Goal: Task Accomplishment & Management: Use online tool/utility

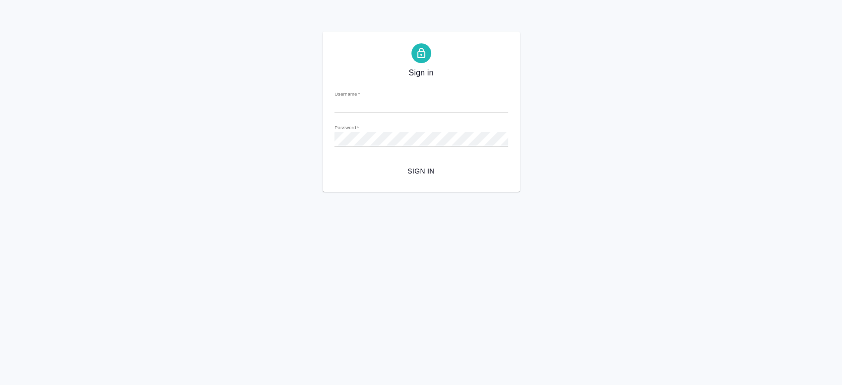
type input "[PERSON_NAME][EMAIL_ADDRESS][DOMAIN_NAME]"
click at [321, 141] on div "Sign in Username   * [PERSON_NAME][EMAIL_ADDRESS][DOMAIN_NAME] Password   * url…" at bounding box center [421, 112] width 842 height 160
click at [304, 192] on html "Sign in Username   * [PERSON_NAME][EMAIL_ADDRESS][DOMAIN_NAME] Password   * url…" at bounding box center [421, 96] width 842 height 192
click at [426, 175] on span "Sign in" at bounding box center [421, 171] width 158 height 12
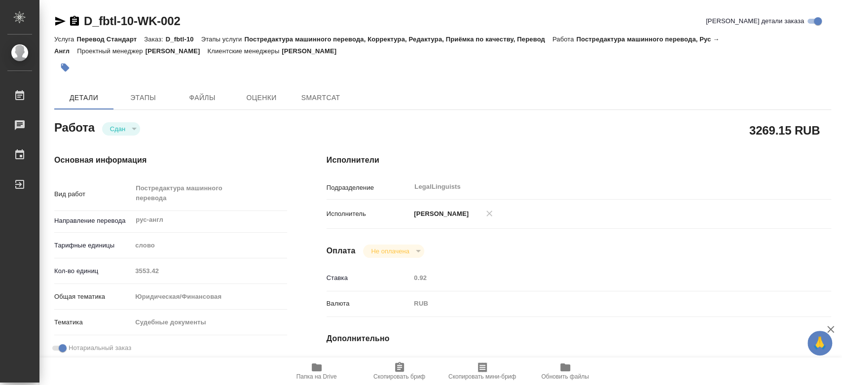
type textarea "x"
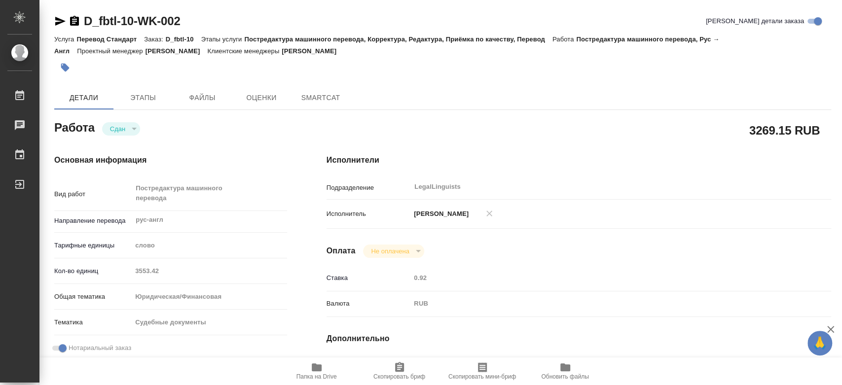
type textarea "x"
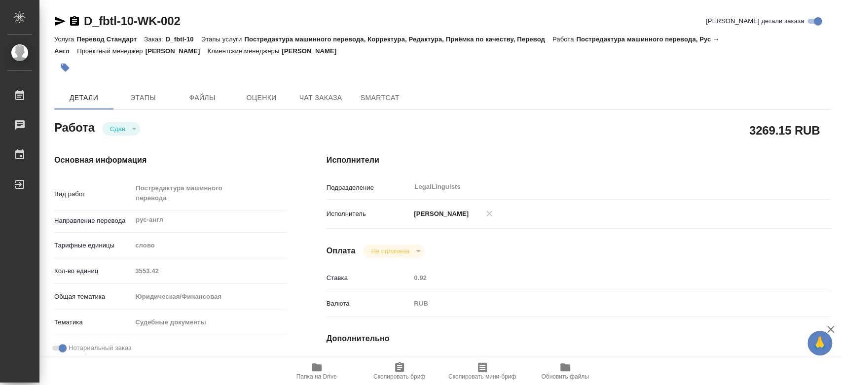
click at [328, 374] on span "Папка на Drive" at bounding box center [316, 376] width 40 height 7
type textarea "x"
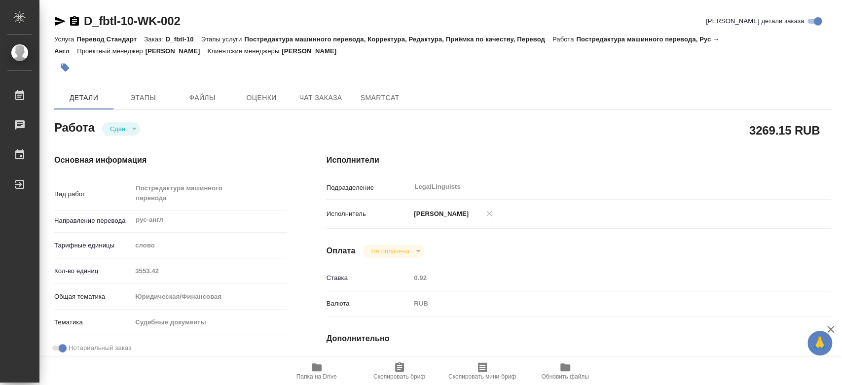
type textarea "x"
click at [328, 374] on span "Папка на Drive" at bounding box center [316, 376] width 40 height 7
type textarea "x"
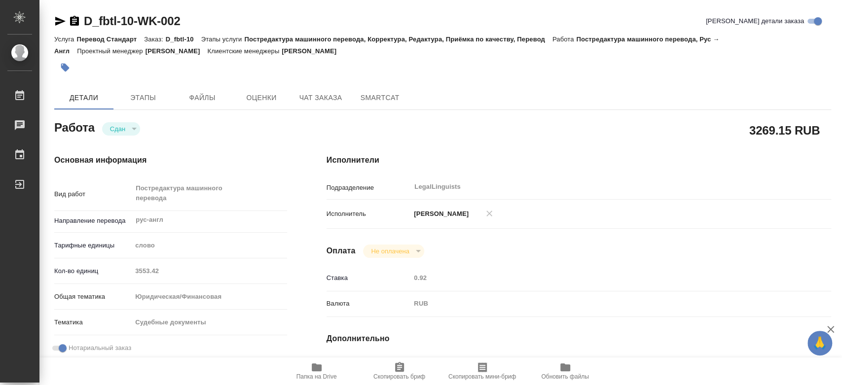
type textarea "x"
